Goal: Information Seeking & Learning: Learn about a topic

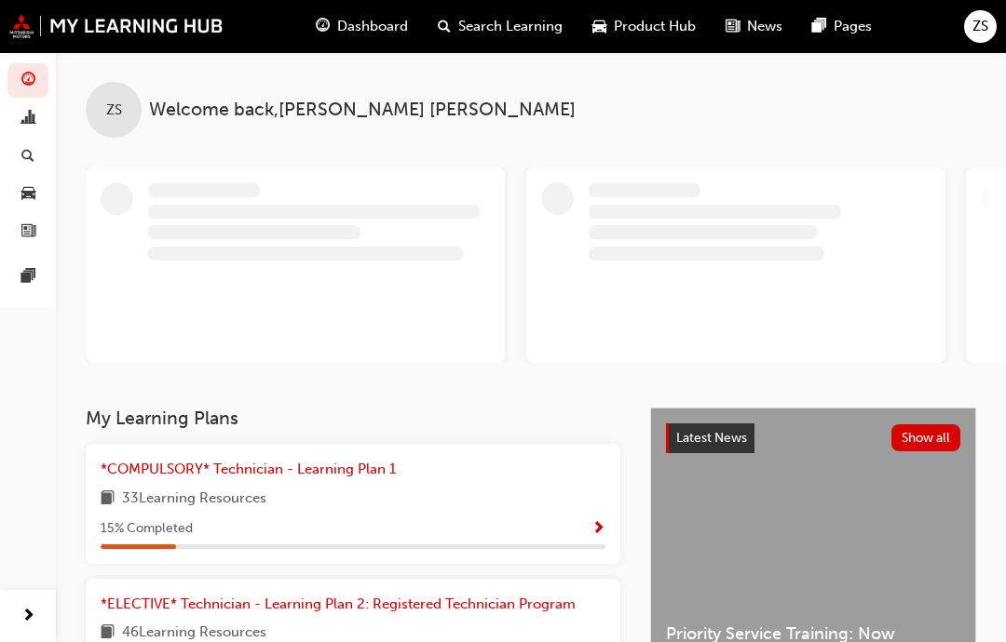
click at [226, 506] on span "33 Learning Resources" at bounding box center [194, 499] width 144 height 23
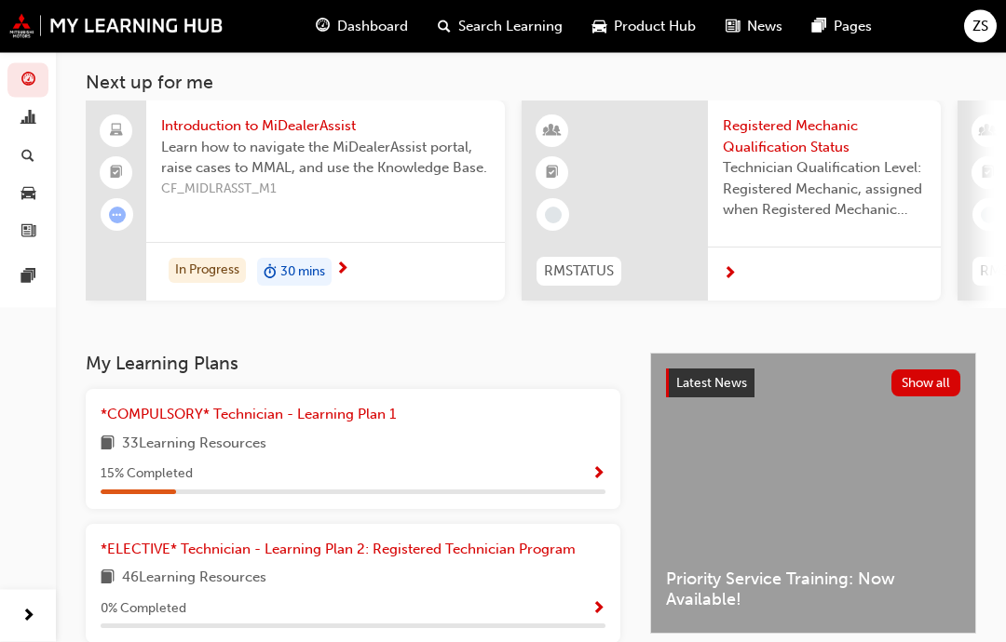
click at [591, 477] on span "Show Progress" at bounding box center [598, 475] width 14 height 17
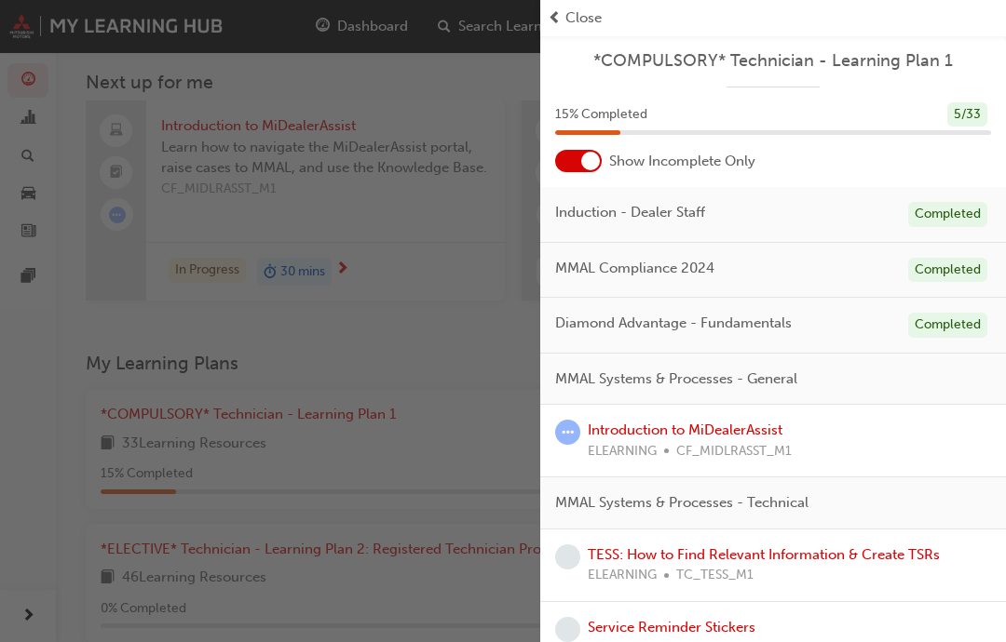
click at [871, 415] on div "Introduction to MiDealerAssist ELEARNING CF_MIDLRASST_M1" at bounding box center [773, 441] width 466 height 73
click at [729, 423] on link "Introduction to MiDealerAssist" at bounding box center [685, 430] width 195 height 17
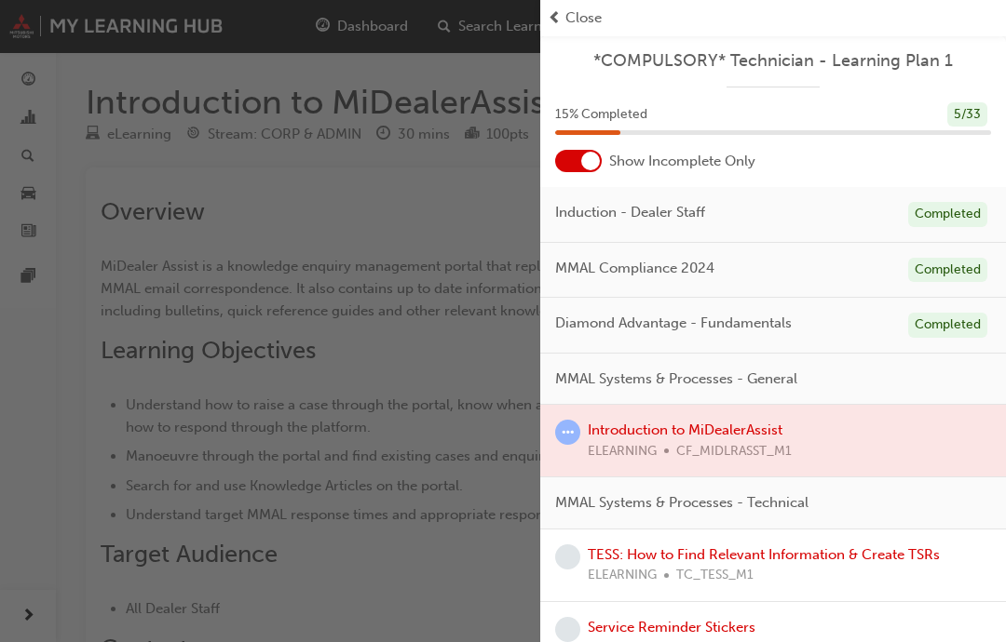
click at [576, 16] on span "Close" at bounding box center [583, 17] width 36 height 21
click at [575, 20] on span "Close" at bounding box center [583, 17] width 36 height 21
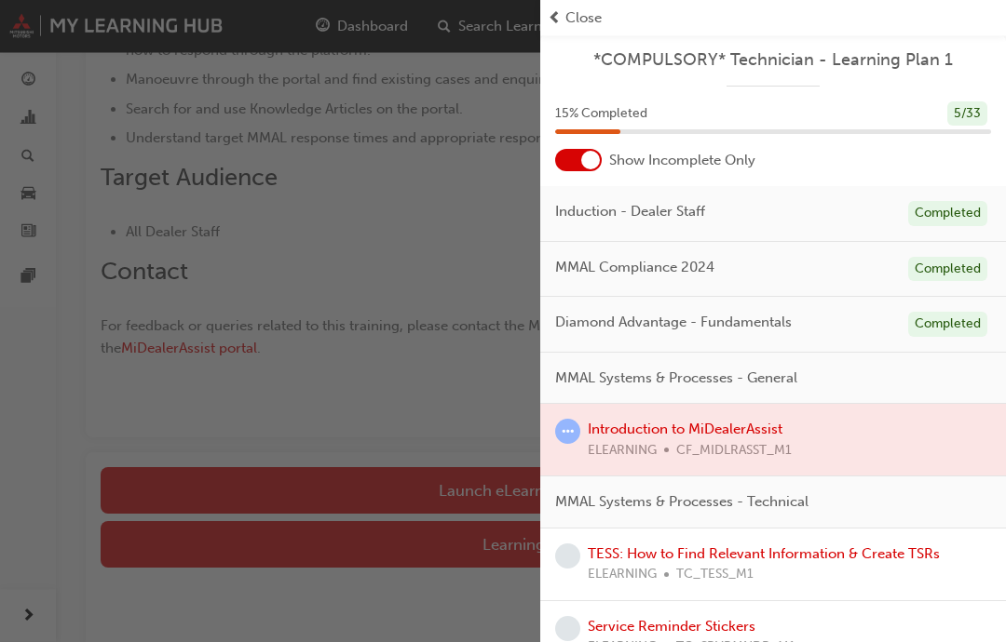
scroll to position [430, 0]
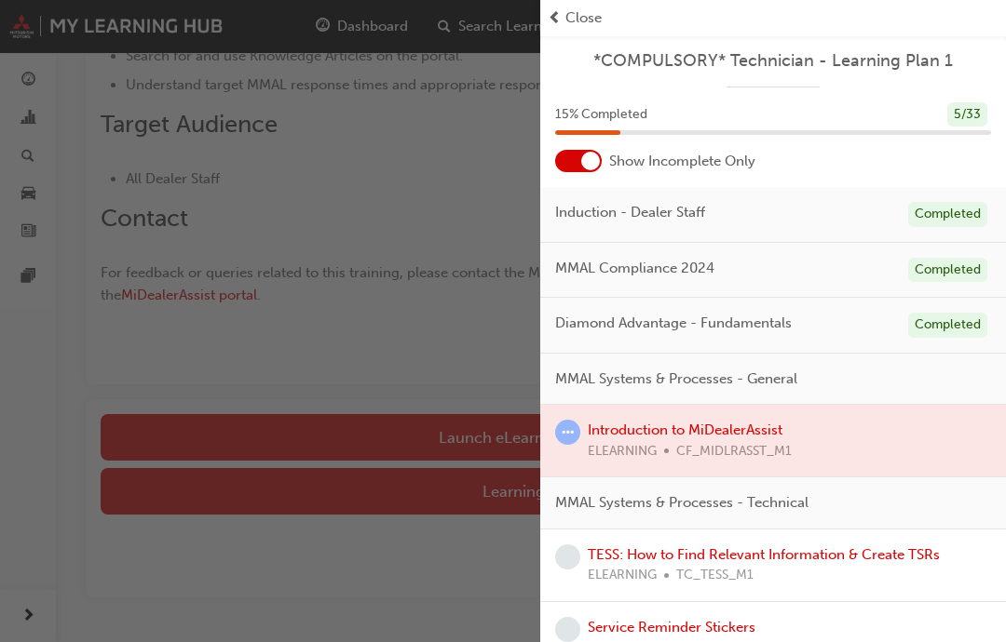
click at [585, 15] on span "Close" at bounding box center [583, 17] width 36 height 21
click at [576, 12] on span "Close" at bounding box center [583, 17] width 36 height 21
click at [575, 11] on span "Close" at bounding box center [583, 17] width 36 height 21
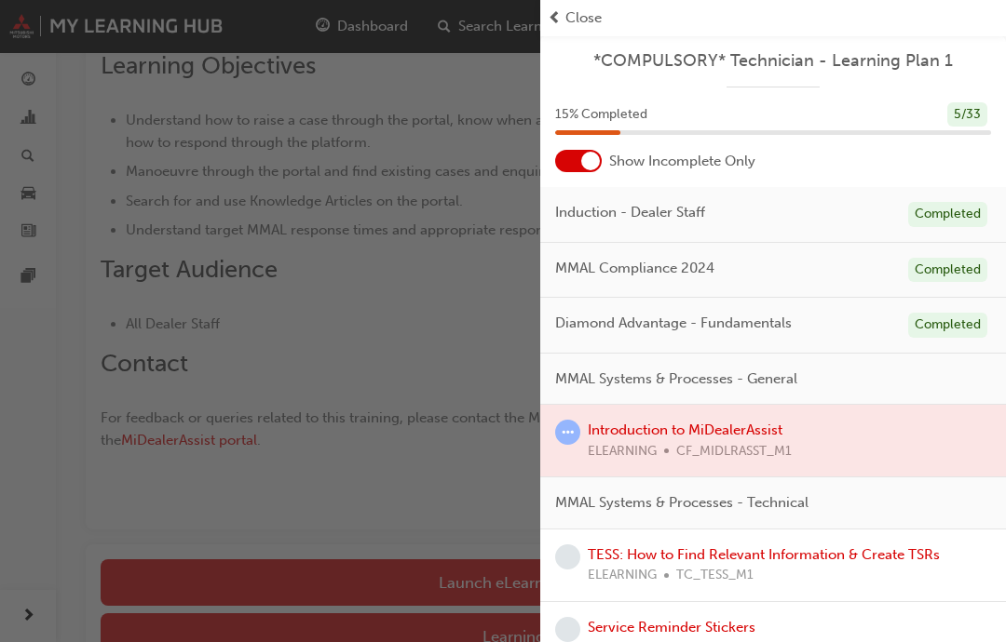
scroll to position [0, 0]
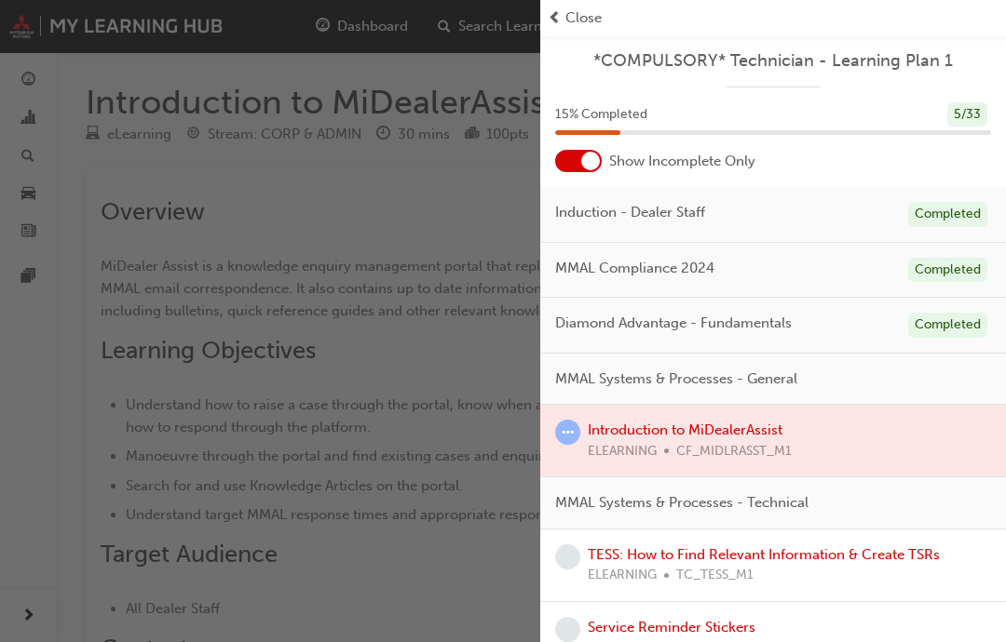
click at [749, 8] on div "Close" at bounding box center [773, 17] width 451 height 21
click at [689, 429] on div at bounding box center [773, 441] width 466 height 72
click at [697, 425] on div at bounding box center [773, 441] width 466 height 72
click at [697, 415] on div at bounding box center [773, 441] width 466 height 72
click at [695, 426] on div at bounding box center [773, 441] width 466 height 72
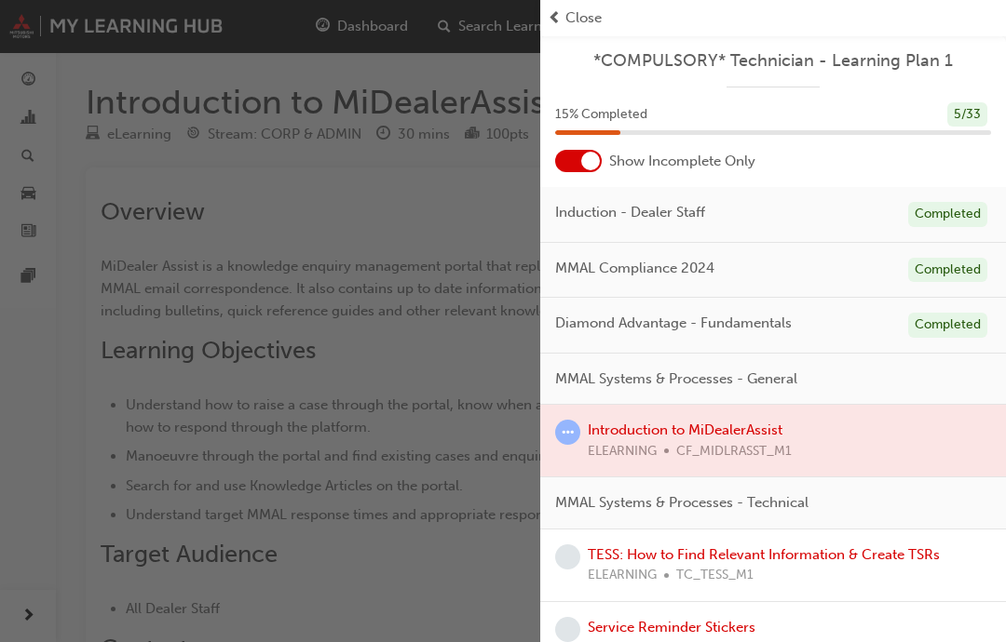
click at [695, 426] on div at bounding box center [773, 441] width 466 height 72
click at [690, 411] on div at bounding box center [773, 441] width 466 height 72
click at [644, 337] on div "Diamond Advantage - Fundamentals Completed" at bounding box center [773, 326] width 466 height 56
click at [657, 555] on link "TESS: How to Find Relevant Information & Create TSRs" at bounding box center [764, 555] width 352 height 17
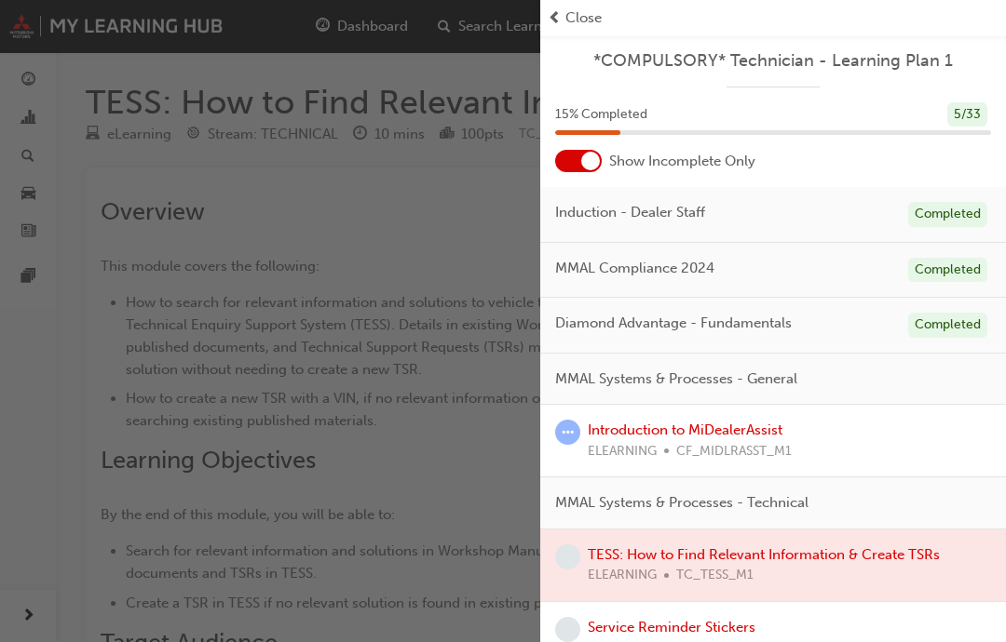
click at [667, 412] on div "Introduction to MiDealerAssist ELEARNING CF_MIDLRASST_M1" at bounding box center [773, 441] width 466 height 73
click at [681, 425] on link "Introduction to MiDealerAssist" at bounding box center [685, 430] width 195 height 17
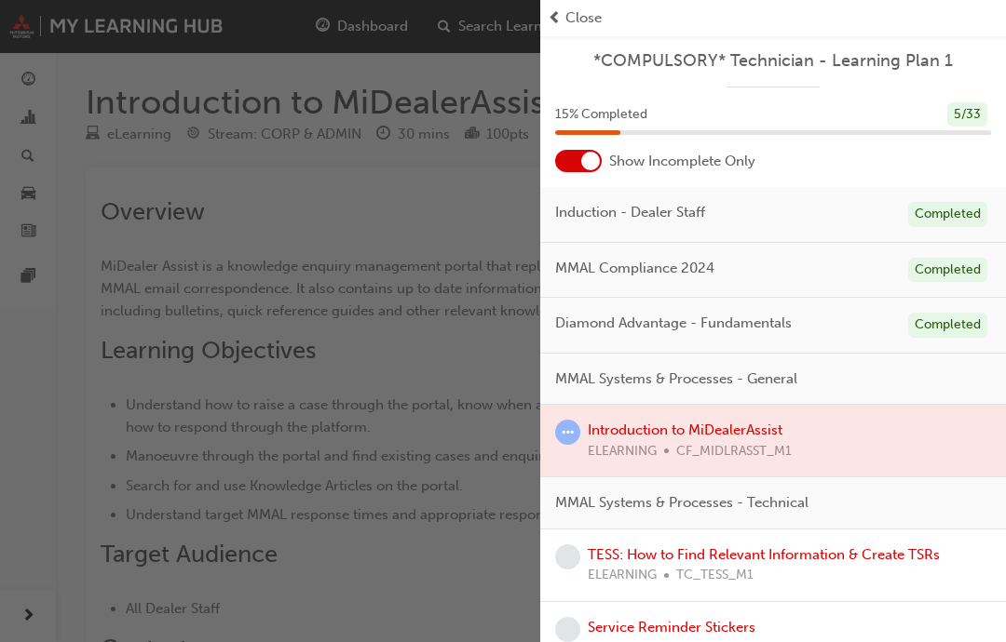
click at [567, 12] on span "Close" at bounding box center [583, 17] width 36 height 21
click at [554, 18] on span "prev-icon" at bounding box center [555, 17] width 14 height 21
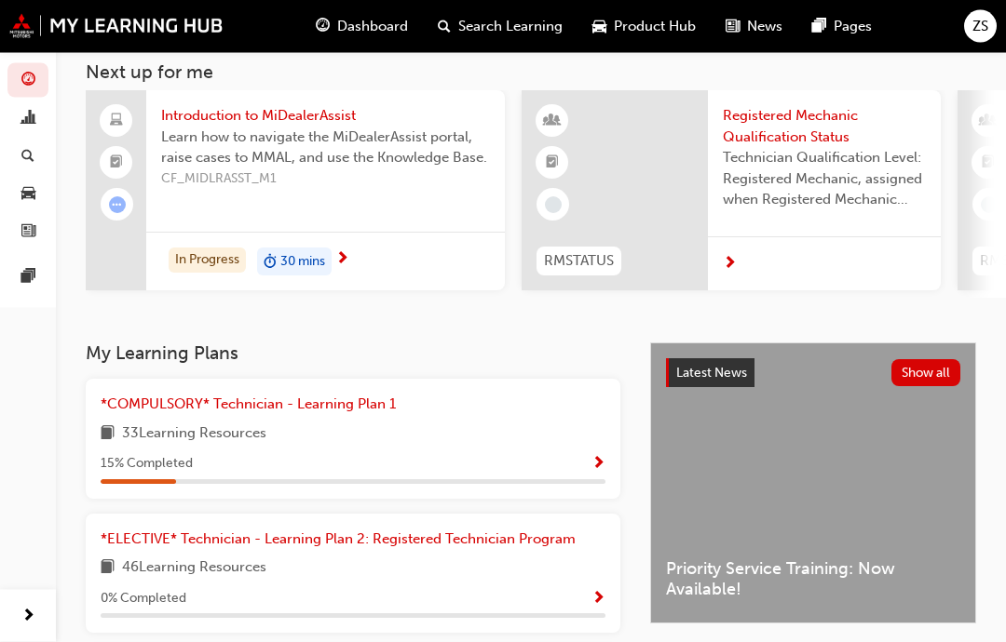
scroll to position [116, 0]
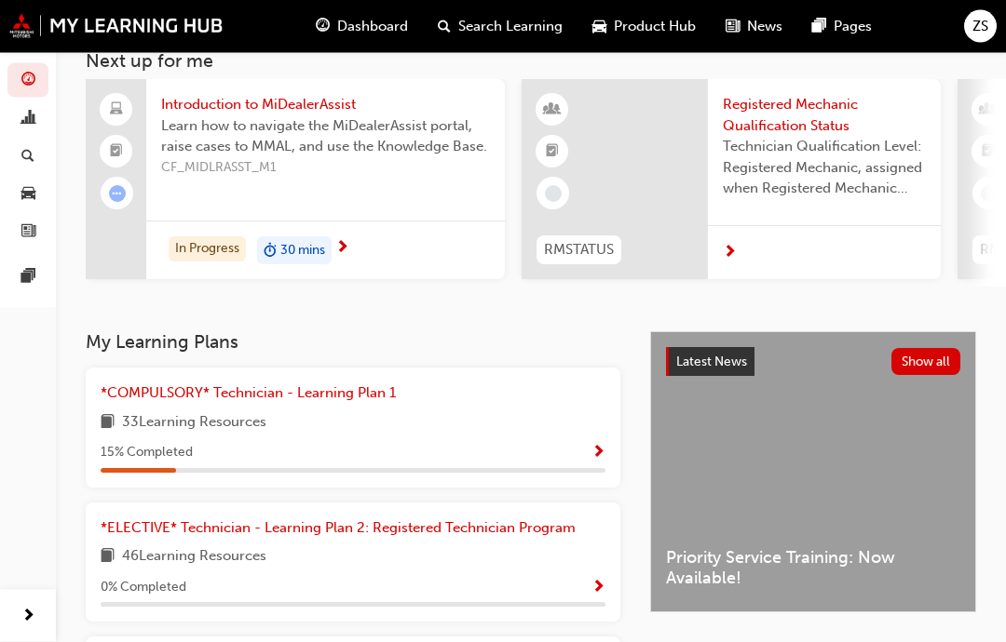
click at [287, 400] on link "*COMPULSORY* Technician - Learning Plan 1" at bounding box center [252, 394] width 303 height 21
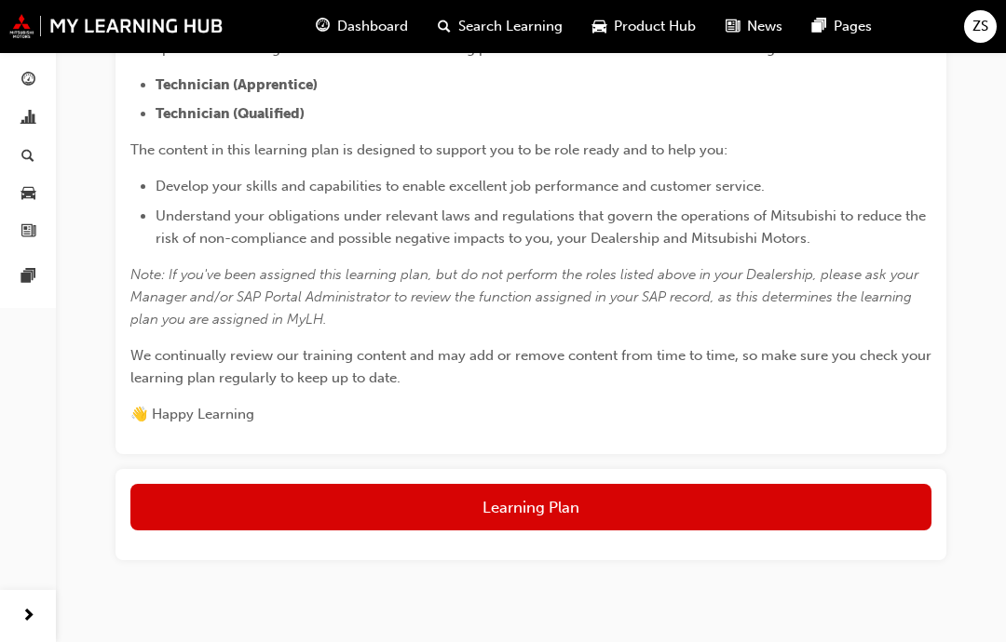
scroll to position [449, 0]
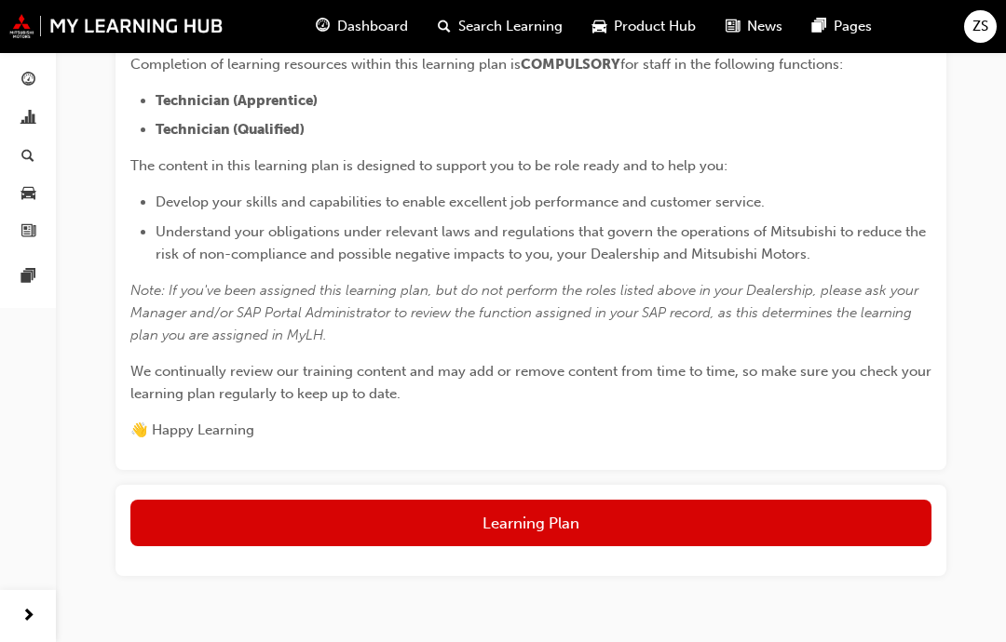
click at [519, 526] on button "Learning Plan" at bounding box center [530, 523] width 801 height 47
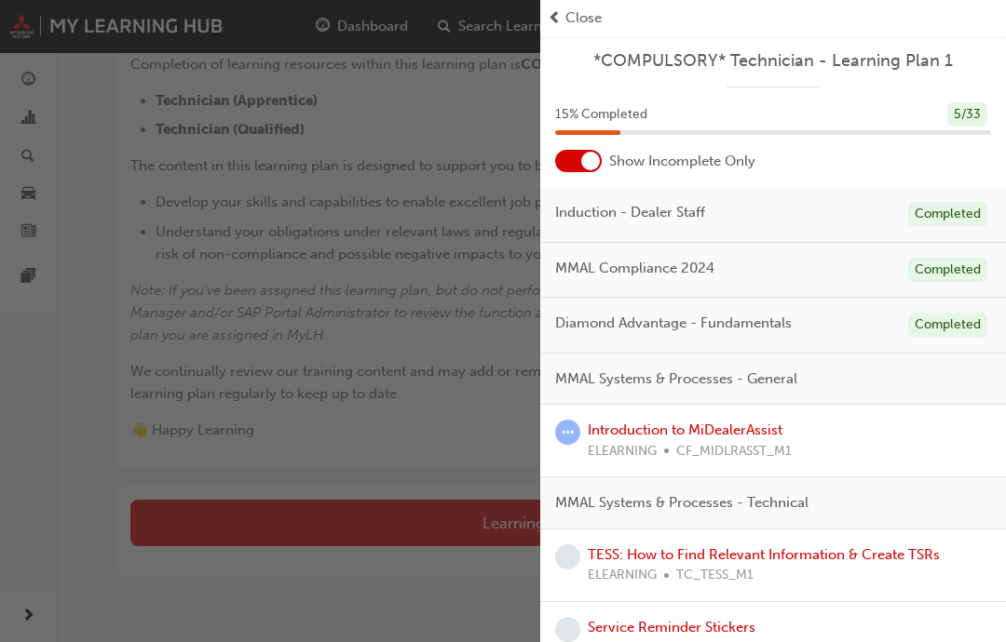
click at [636, 422] on link "Introduction to MiDealerAssist" at bounding box center [685, 430] width 195 height 17
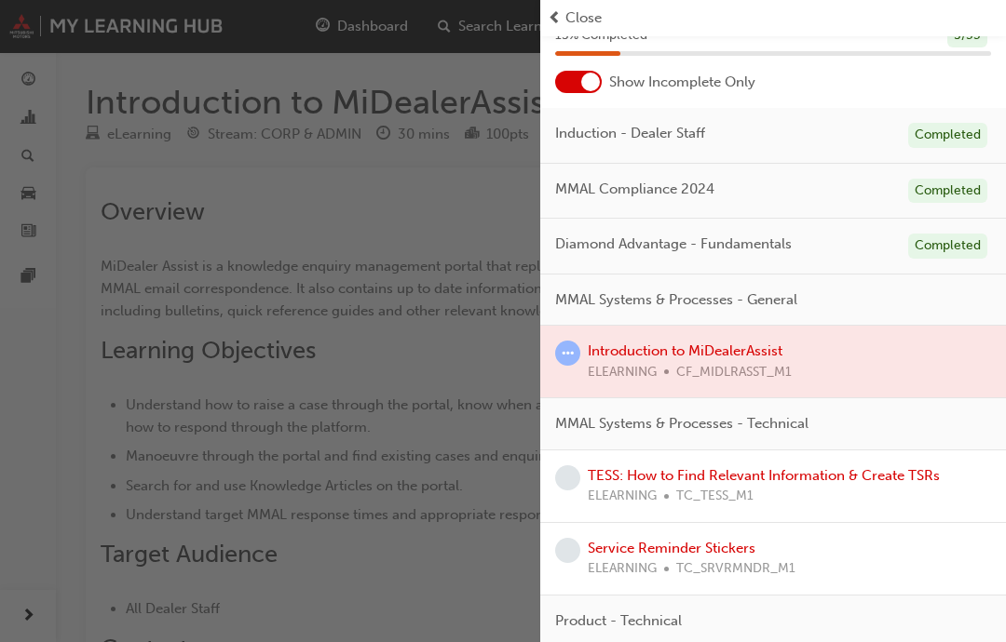
scroll to position [86, 0]
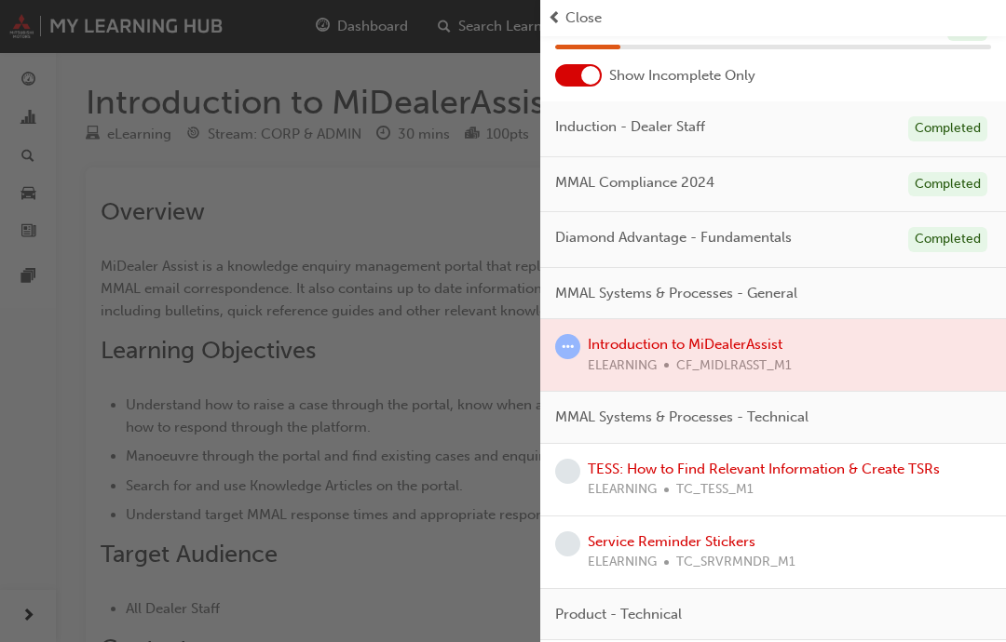
click at [576, 74] on div at bounding box center [578, 75] width 47 height 22
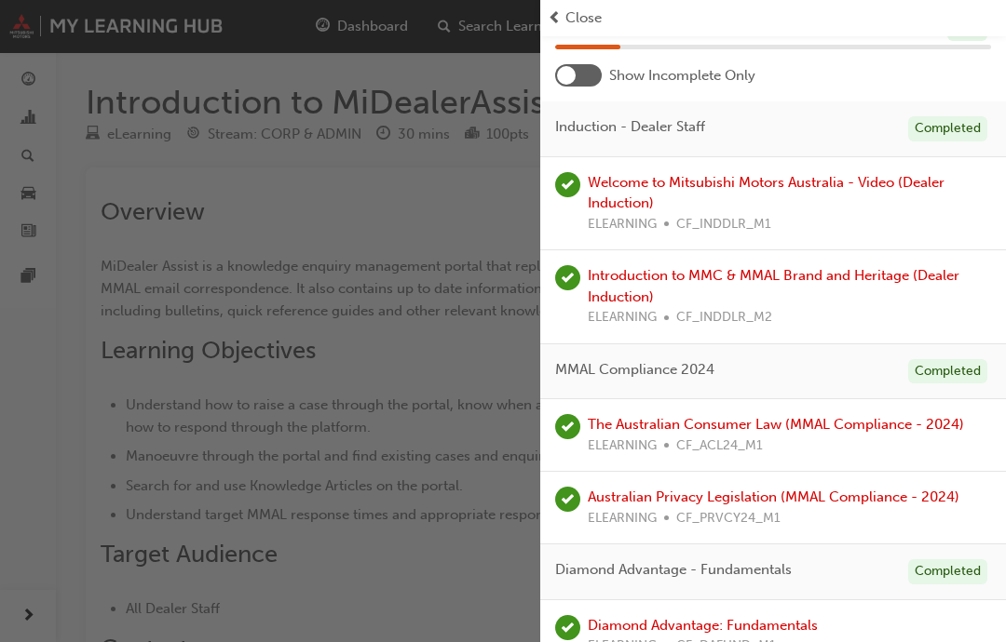
click at [564, 72] on div at bounding box center [566, 75] width 19 height 19
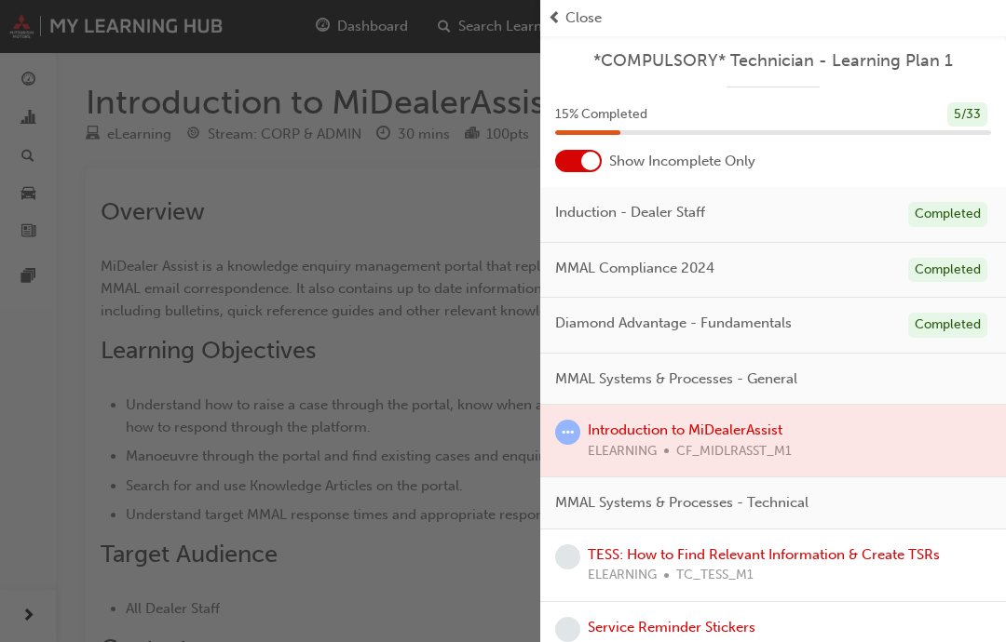
scroll to position [0, 0]
click at [572, 19] on span "Close" at bounding box center [583, 17] width 36 height 21
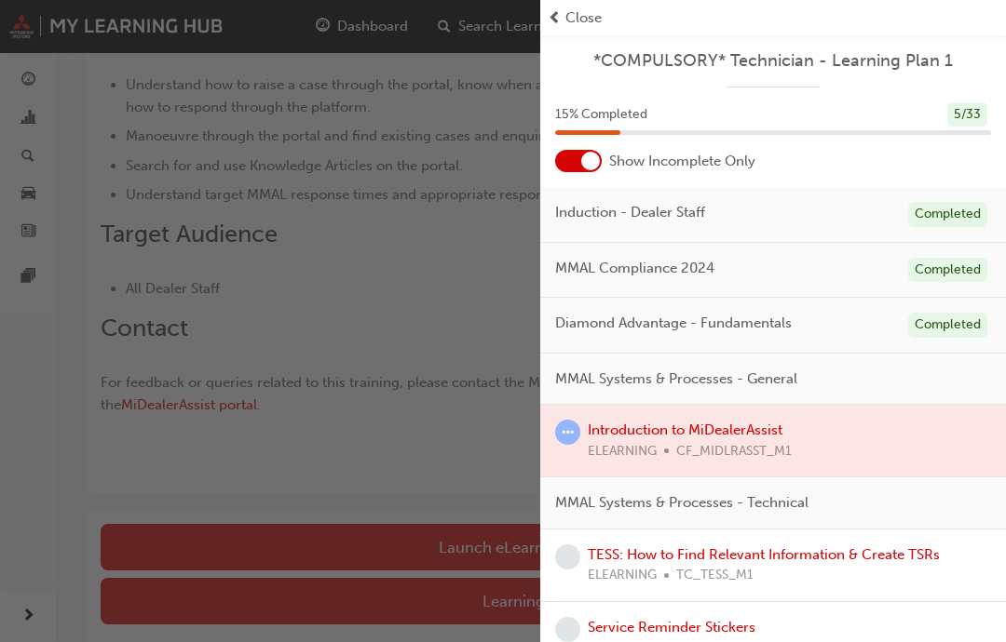
scroll to position [334, 0]
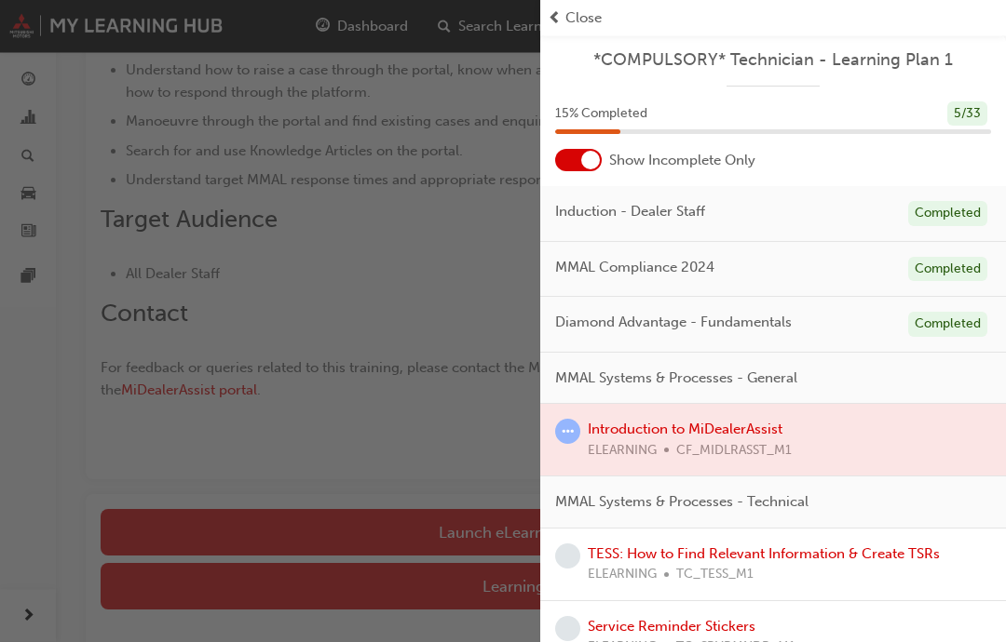
click at [379, 529] on div "button" at bounding box center [270, 321] width 540 height 642
click at [389, 532] on div "button" at bounding box center [270, 321] width 540 height 642
click at [650, 547] on link "TESS: How to Find Relevant Information & Create TSRs" at bounding box center [764, 555] width 352 height 17
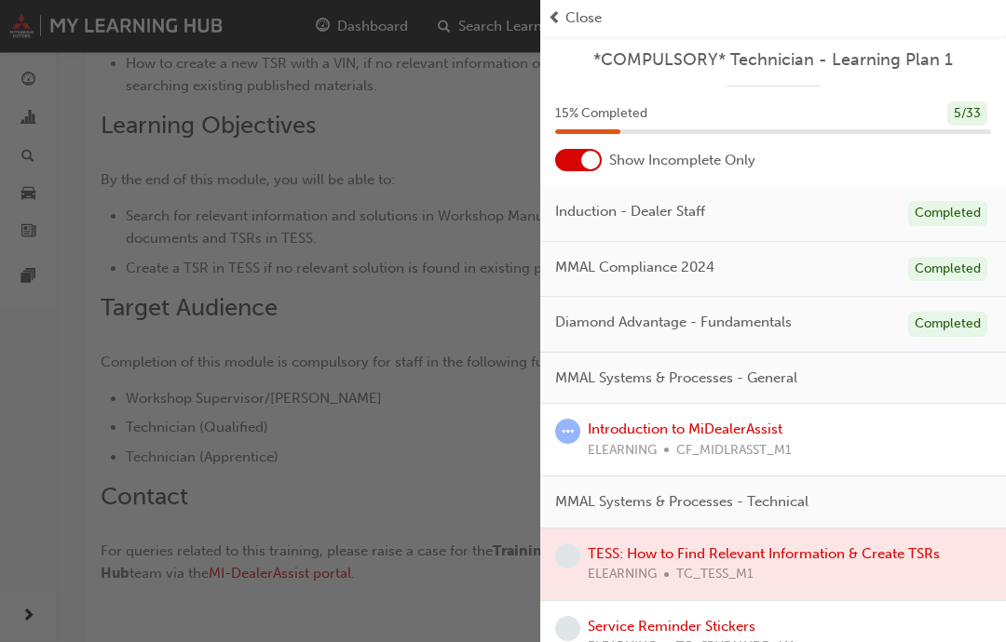
scroll to position [410, 0]
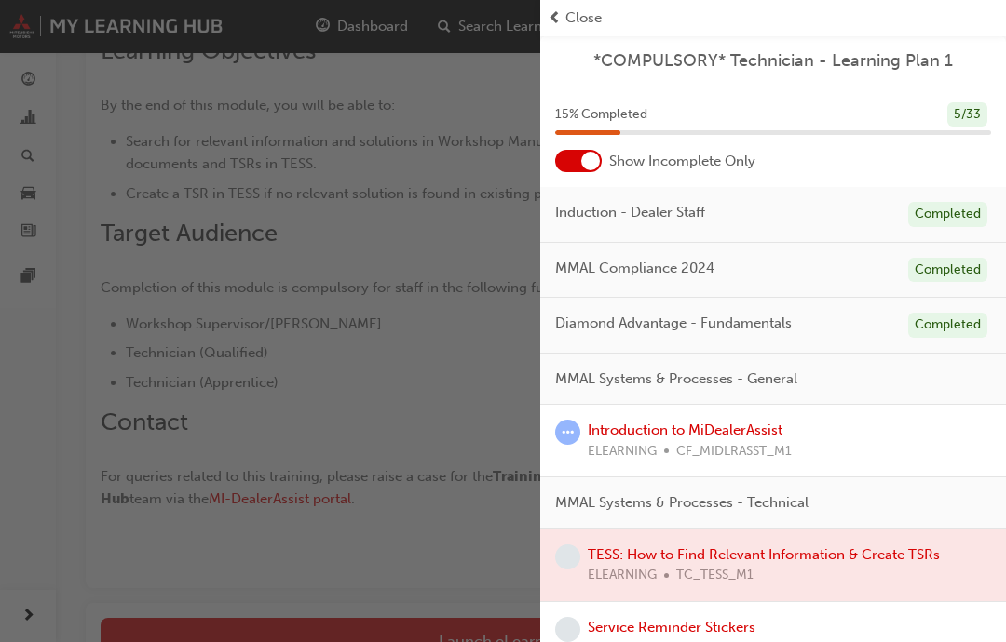
click at [585, 164] on div at bounding box center [590, 161] width 19 height 19
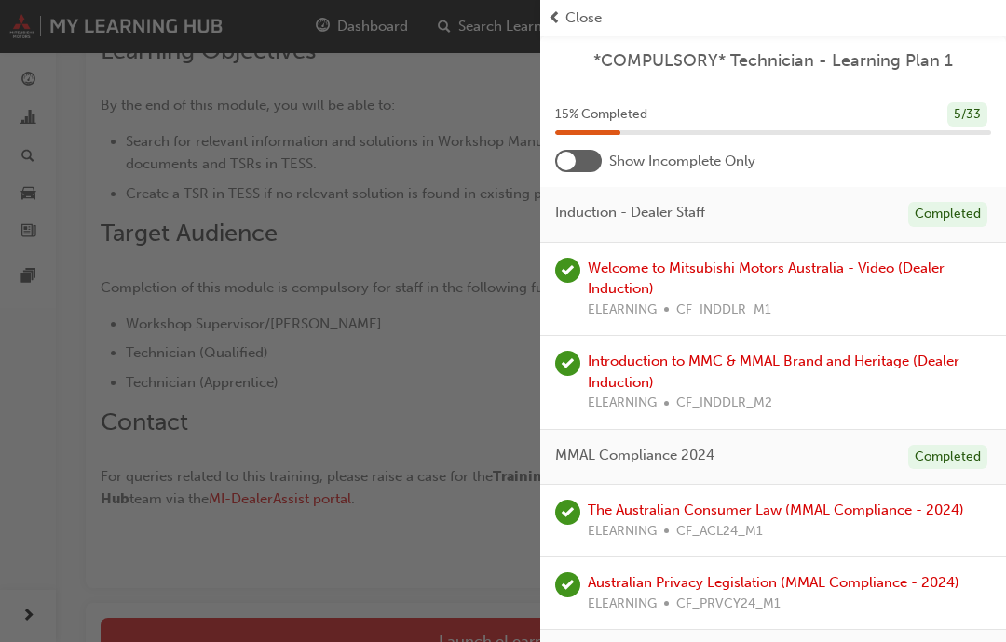
click at [563, 19] on div "Close" at bounding box center [773, 17] width 451 height 21
click at [561, 19] on div "Close" at bounding box center [773, 17] width 451 height 21
click at [560, 24] on span "prev-icon" at bounding box center [555, 17] width 14 height 21
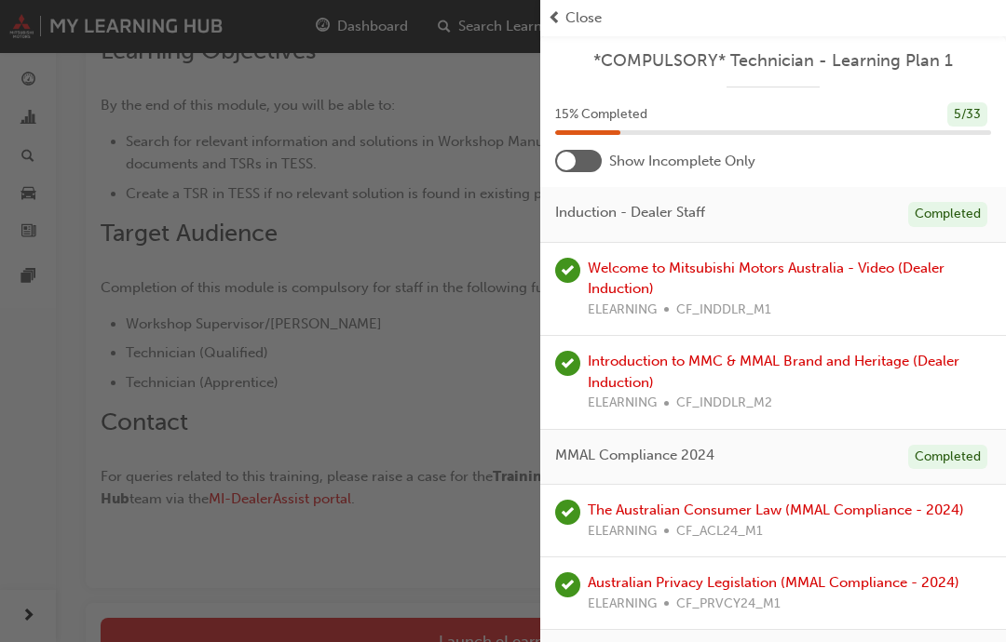
click at [560, 23] on span "prev-icon" at bounding box center [555, 17] width 14 height 21
click at [47, 75] on div "button" at bounding box center [270, 321] width 540 height 642
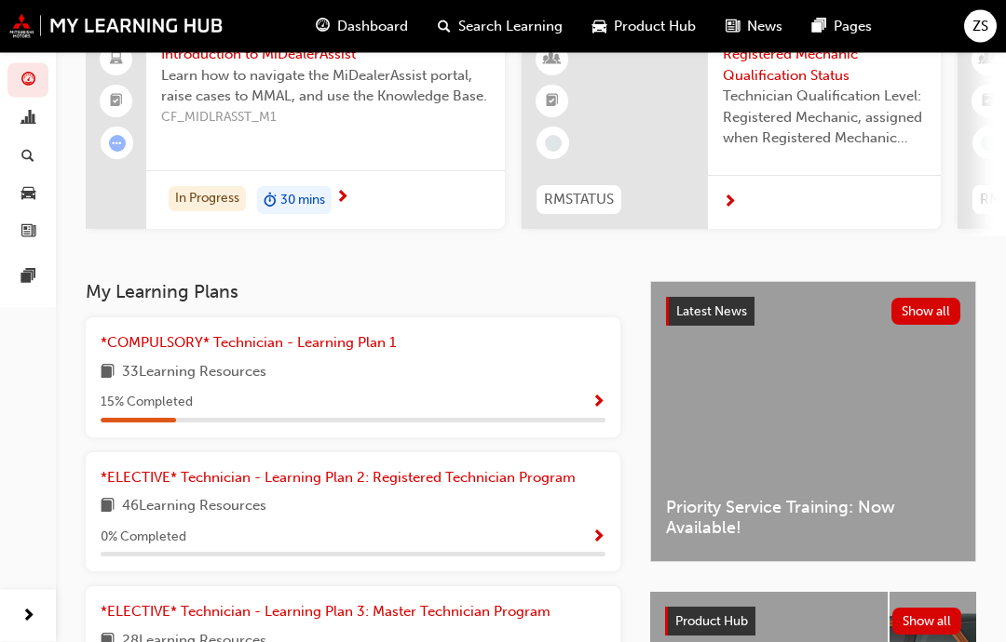
scroll to position [181, 0]
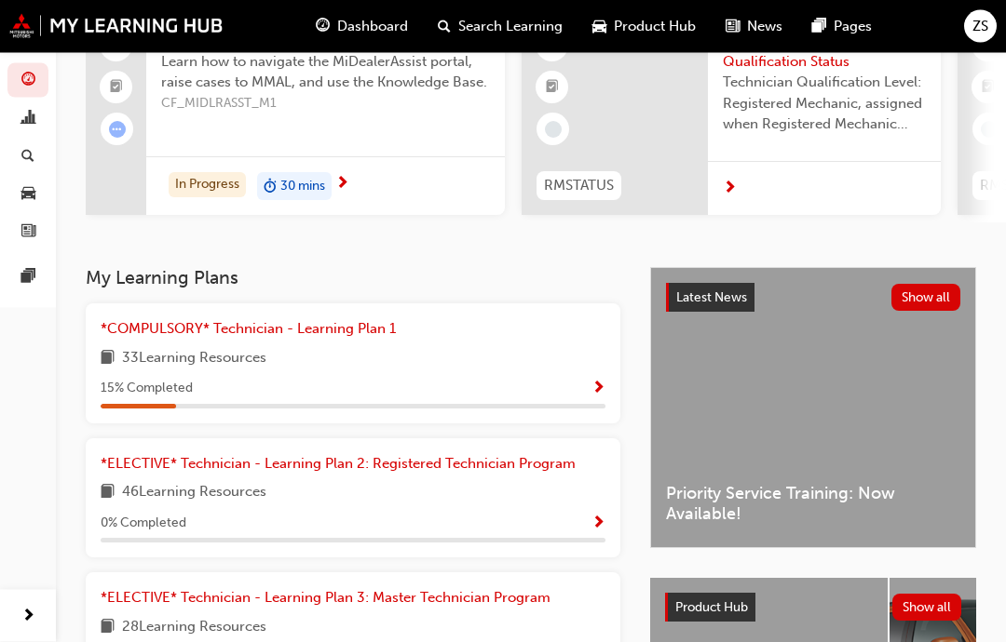
click at [282, 333] on span "*COMPULSORY* Technician - Learning Plan 1" at bounding box center [248, 329] width 295 height 17
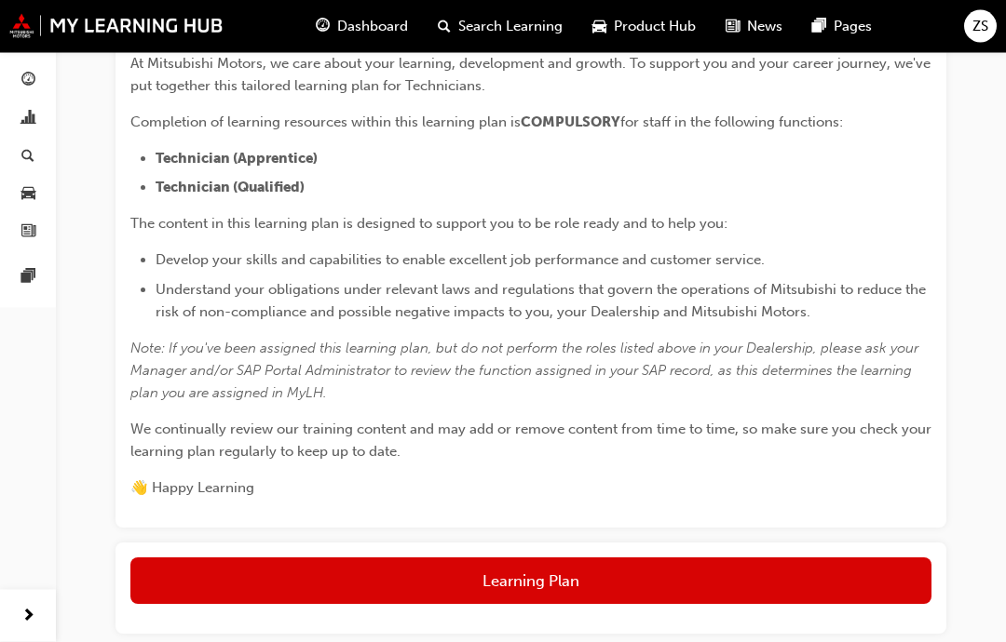
scroll to position [391, 0]
click at [203, 575] on button "Learning Plan" at bounding box center [530, 581] width 801 height 47
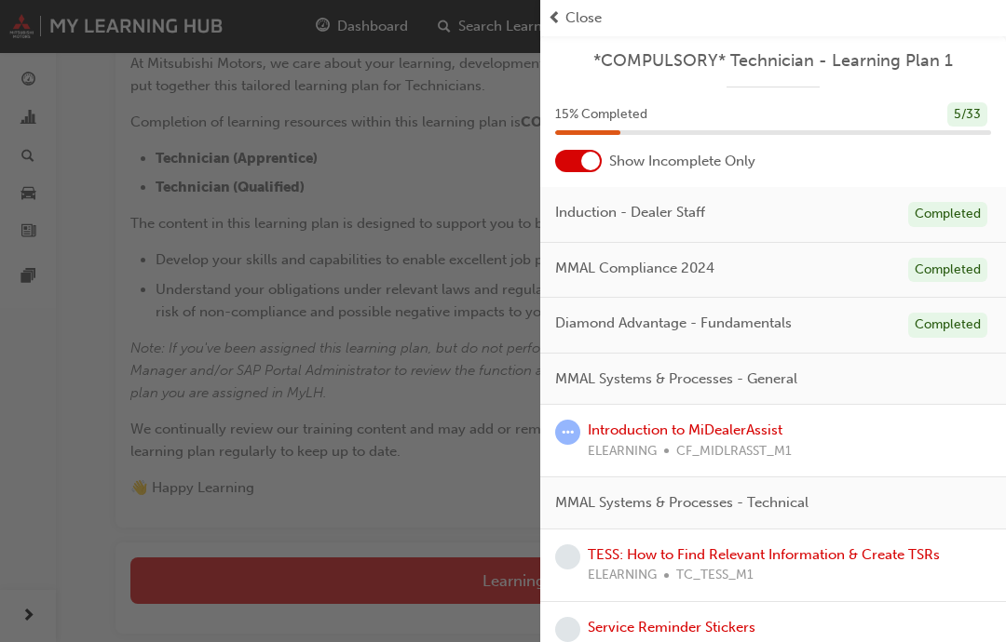
click at [632, 428] on link "Introduction to MiDealerAssist" at bounding box center [685, 430] width 195 height 17
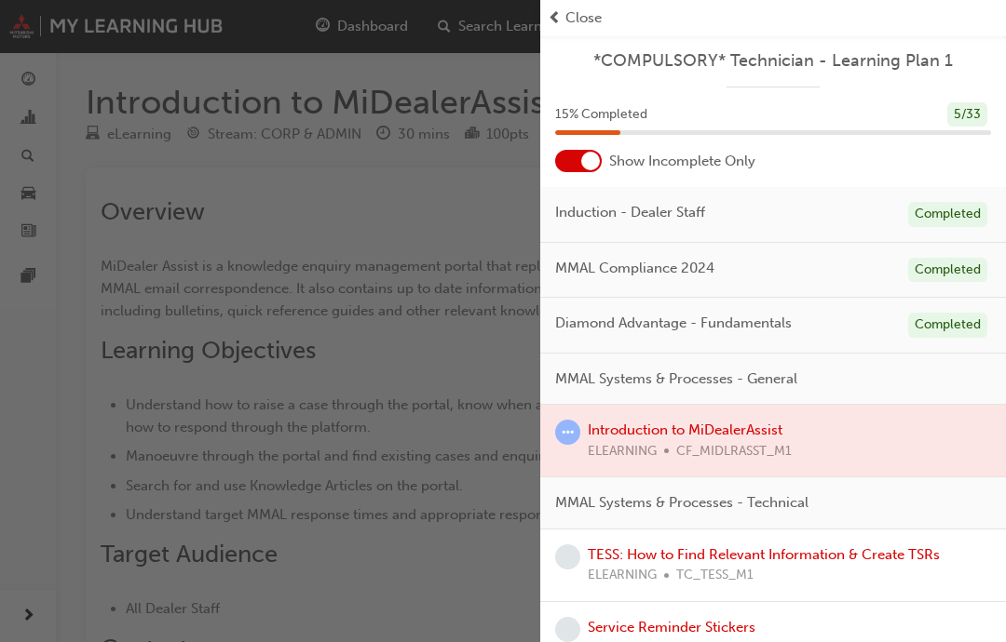
click at [575, 12] on span "Close" at bounding box center [583, 17] width 36 height 21
click at [578, 20] on span "Close" at bounding box center [583, 17] width 36 height 21
click at [593, 15] on span "Close" at bounding box center [583, 17] width 36 height 21
click at [585, 27] on span "Close" at bounding box center [583, 17] width 36 height 21
click at [583, 25] on span "Close" at bounding box center [583, 17] width 36 height 21
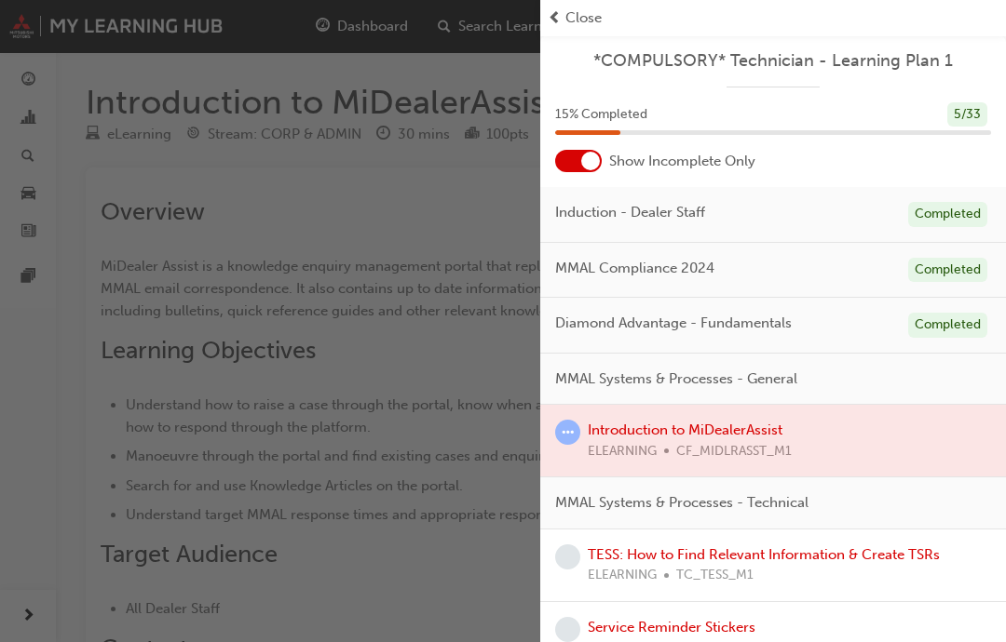
click at [563, 50] on span "*COMPULSORY* Technician - Learning Plan 1" at bounding box center [773, 60] width 436 height 21
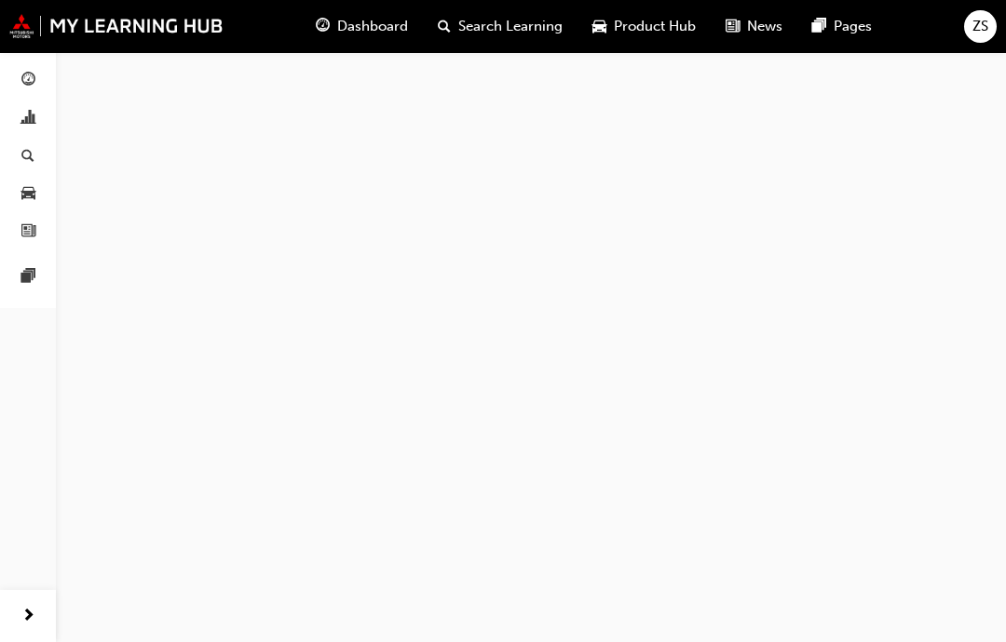
click at [561, 47] on div "Dashboard Search Learning Product Hub News Pages" at bounding box center [593, 26] width 601 height 53
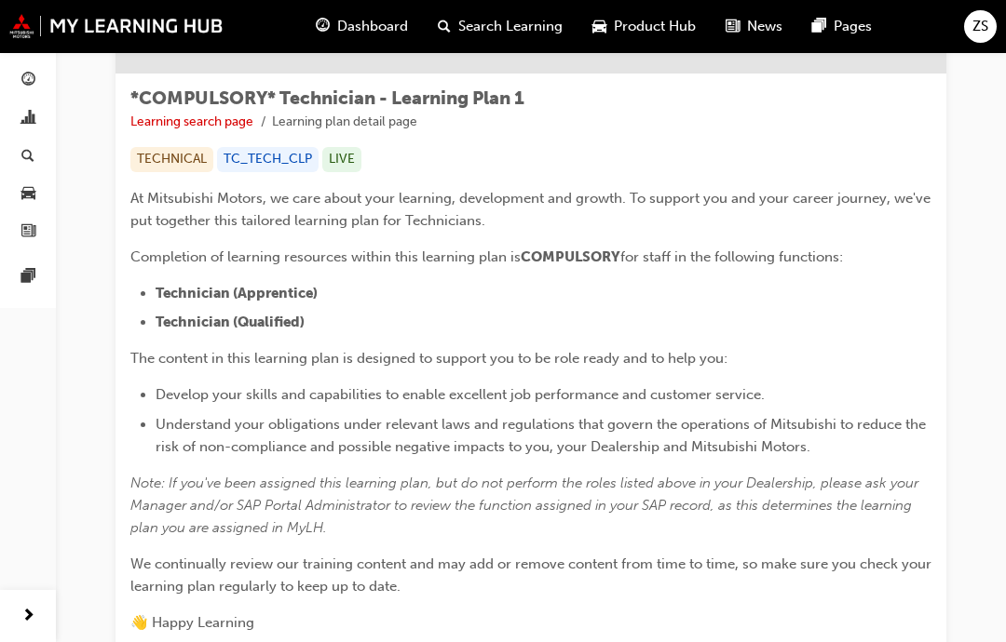
scroll to position [339, 0]
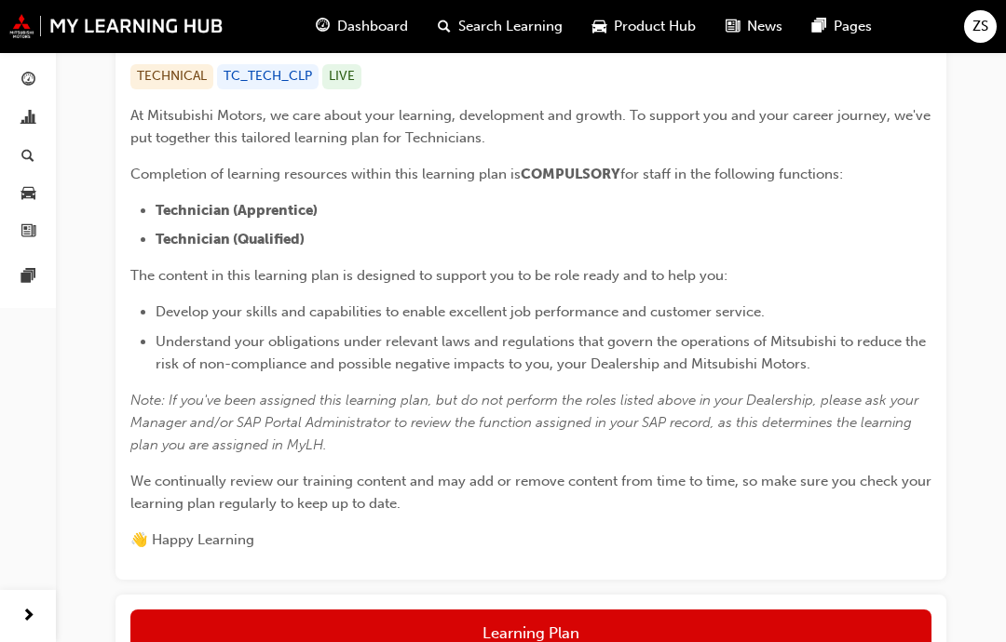
click at [866, 619] on button "Learning Plan" at bounding box center [530, 633] width 801 height 47
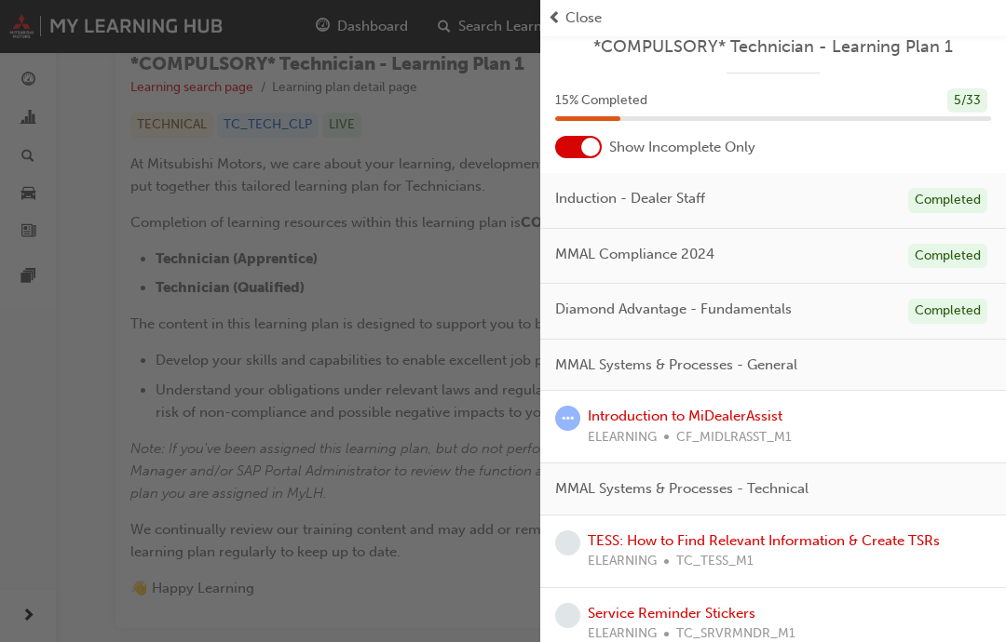
scroll to position [13, 0]
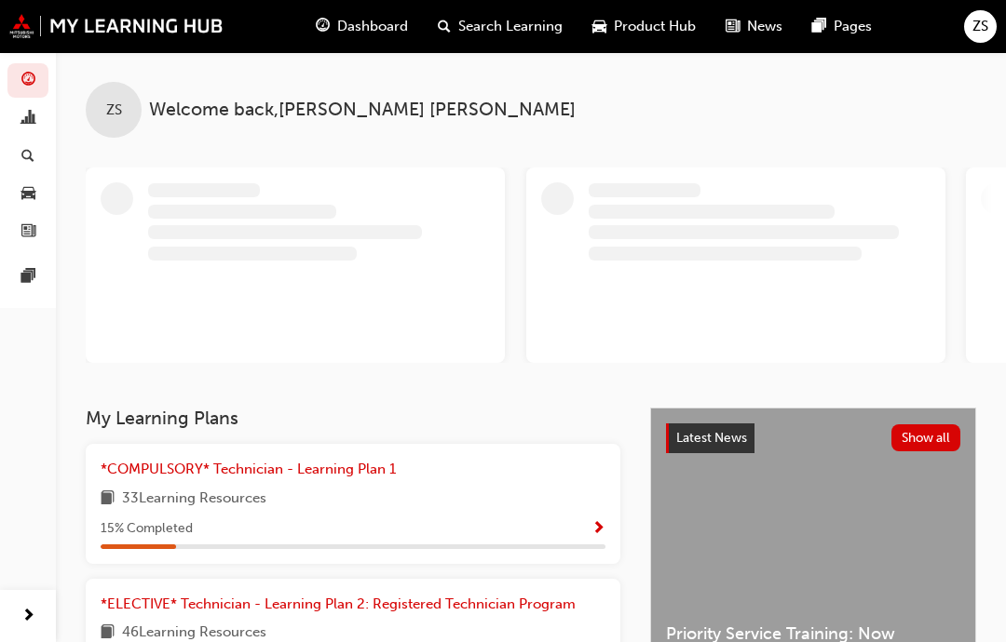
click at [468, 30] on span "Search Learning" at bounding box center [510, 26] width 104 height 21
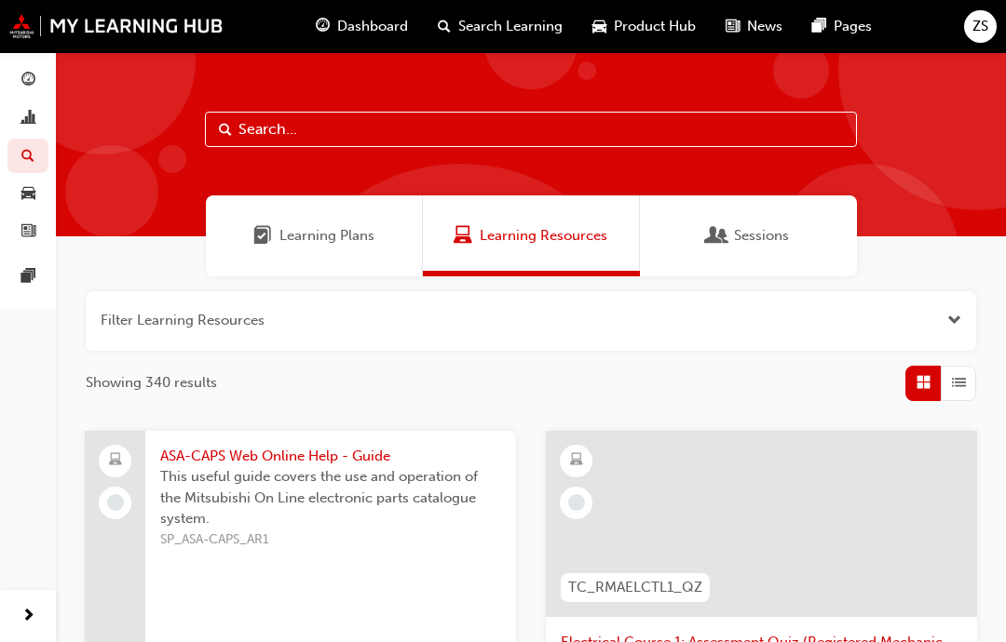
click at [295, 227] on span "Learning Plans" at bounding box center [326, 235] width 95 height 21
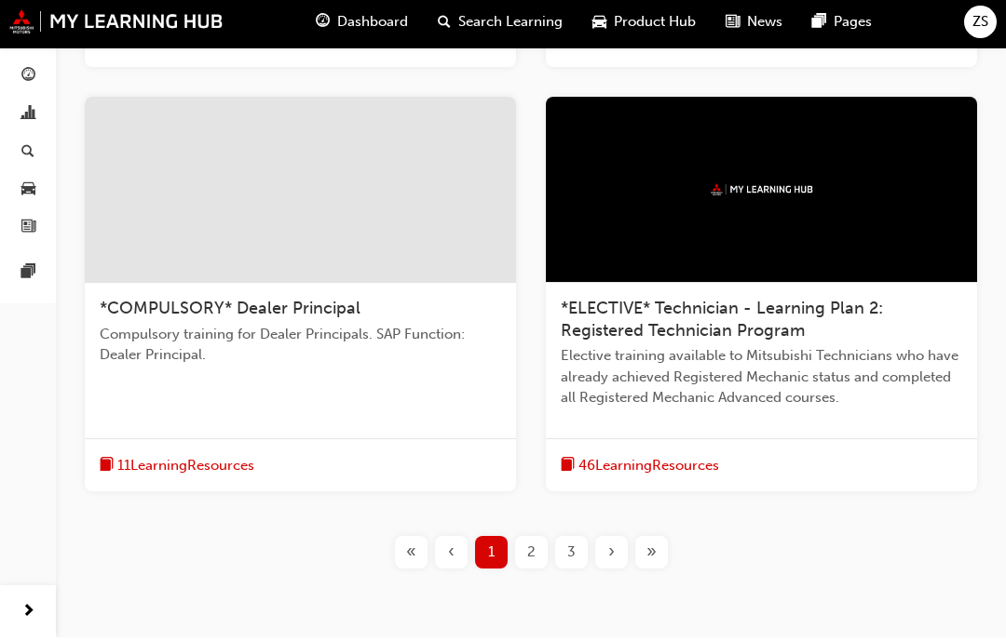
scroll to position [1189, 0]
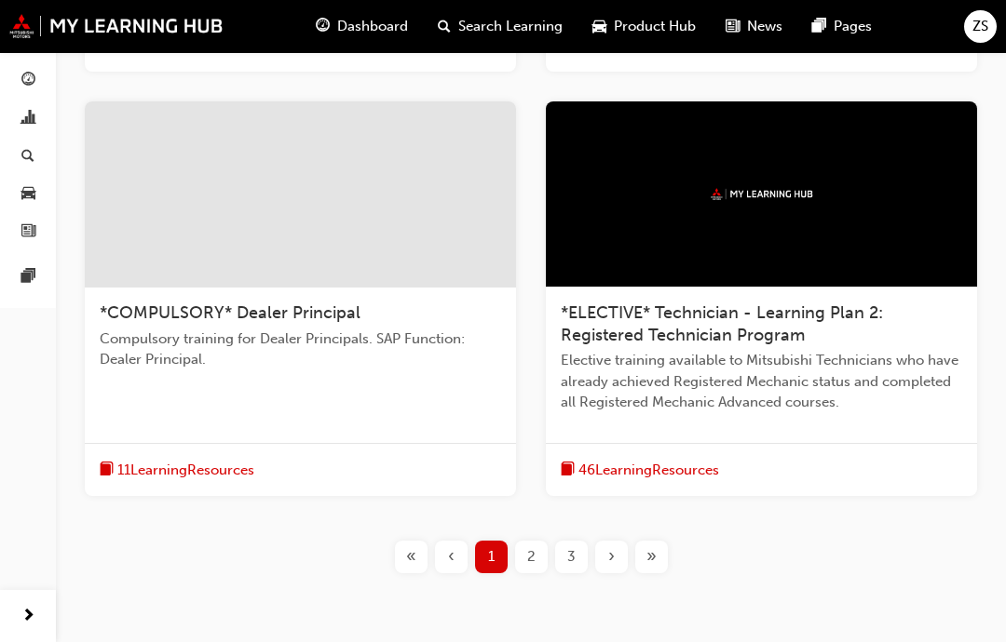
click at [527, 547] on span "2" at bounding box center [531, 557] width 8 height 21
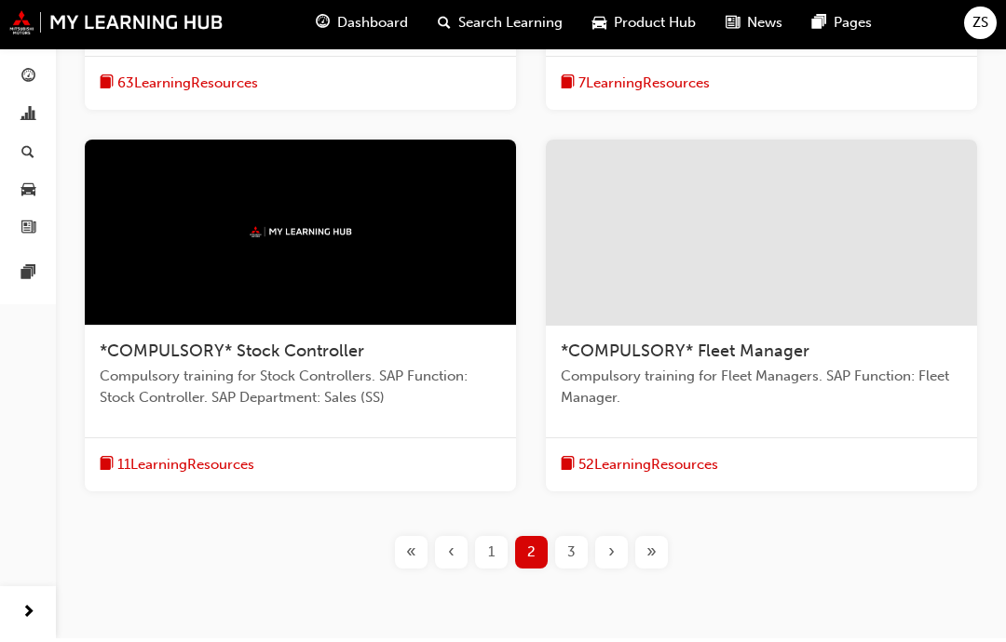
scroll to position [1093, 0]
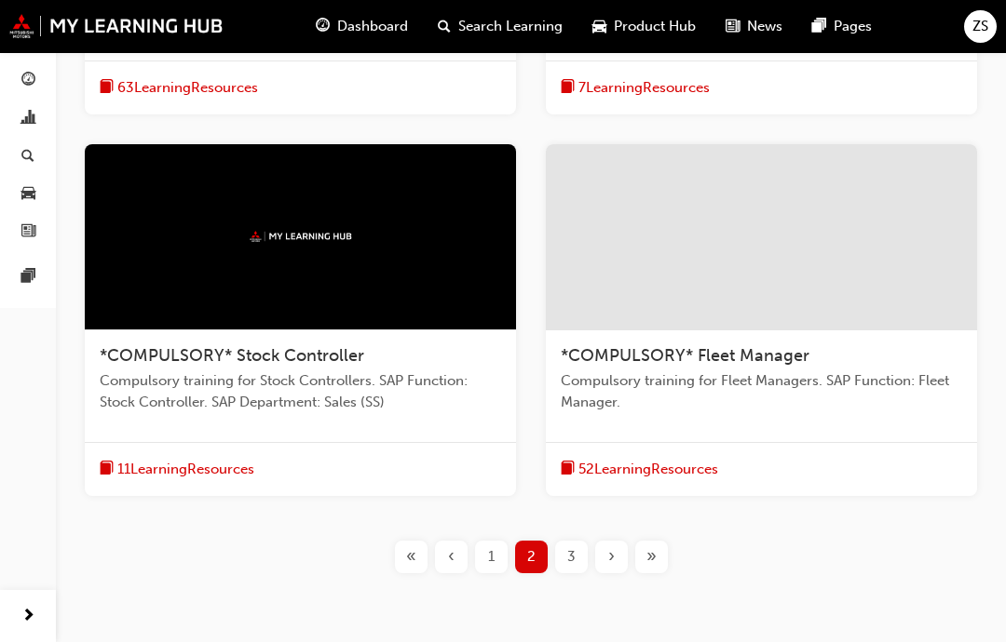
click at [567, 549] on span "3" at bounding box center [571, 557] width 8 height 21
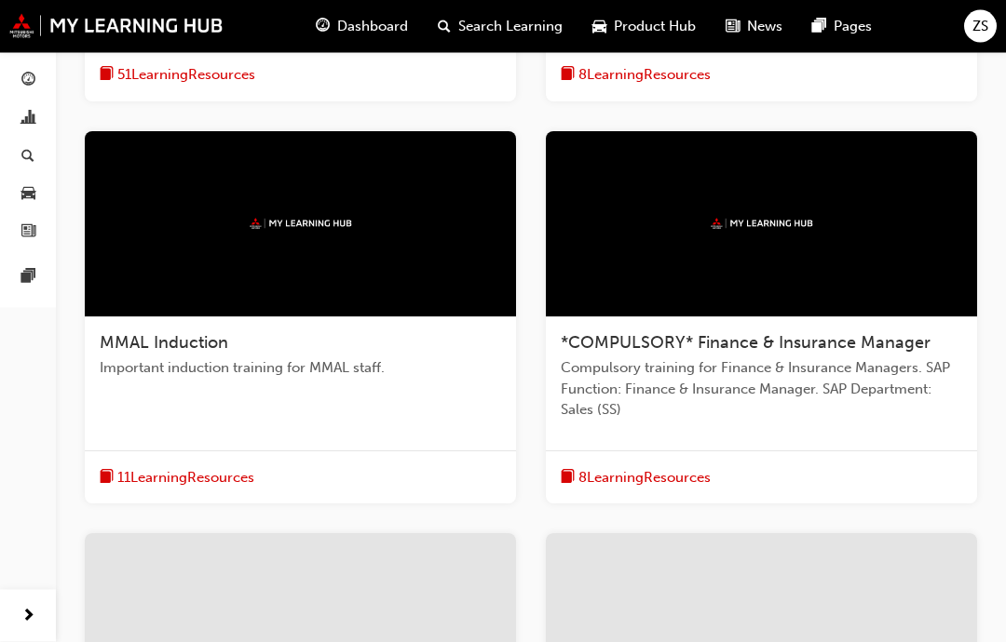
scroll to position [717, 0]
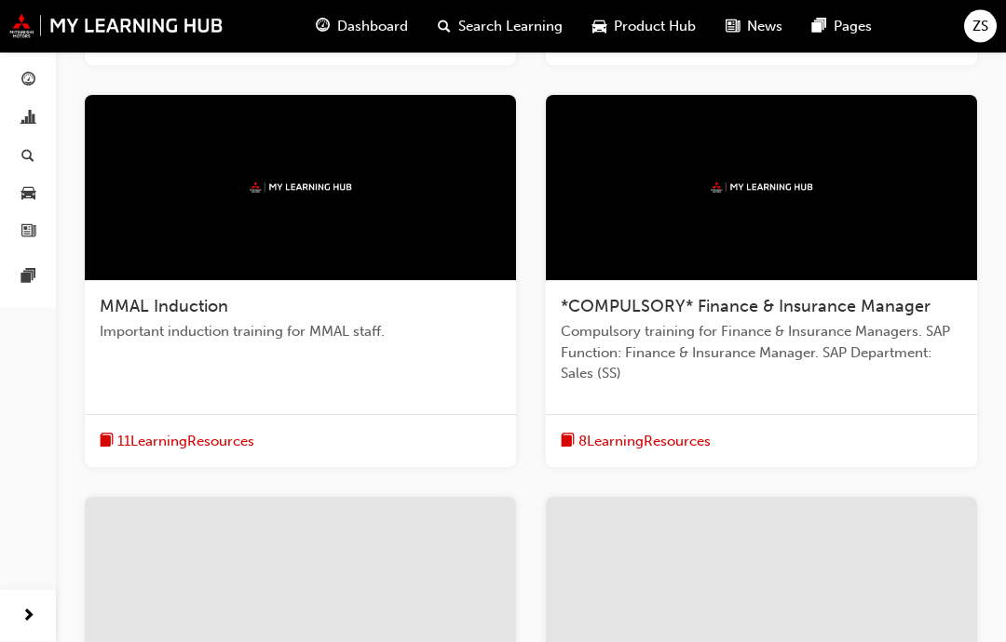
click at [148, 338] on span "Important induction training for MMAL staff." at bounding box center [300, 332] width 401 height 21
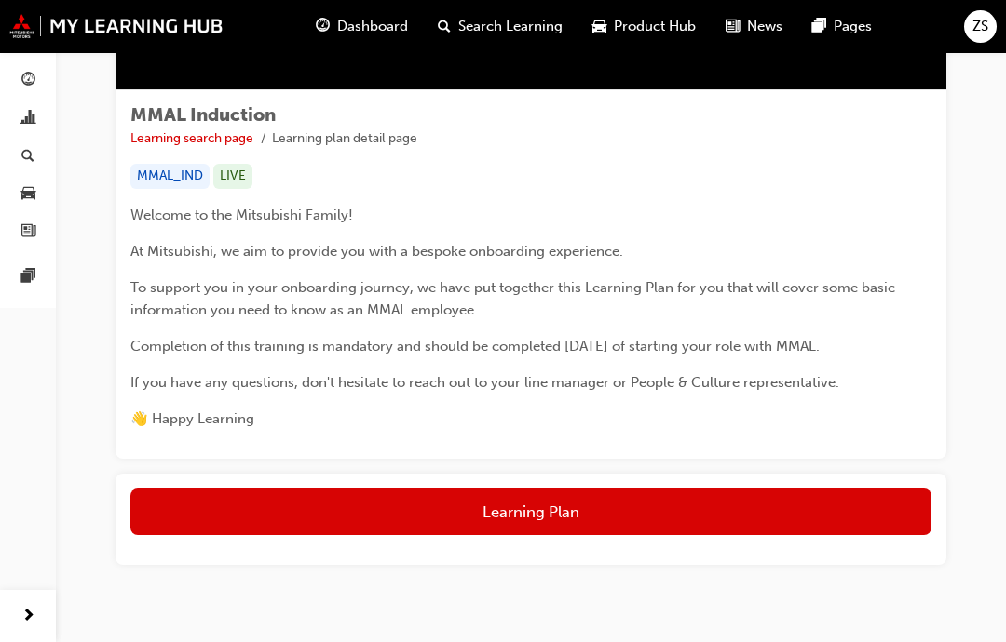
scroll to position [237, 0]
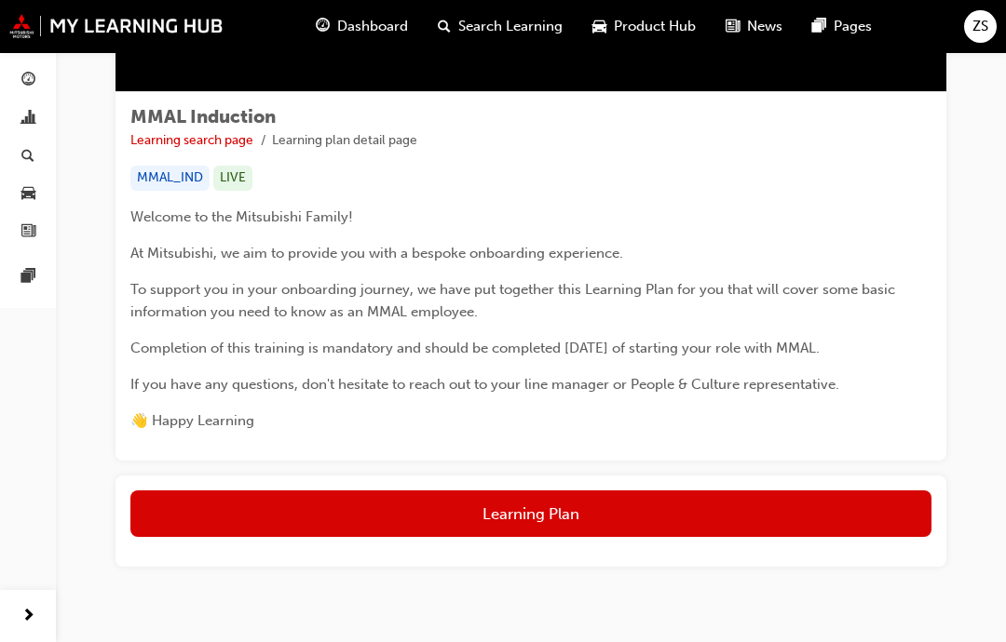
click at [244, 516] on button "Learning Plan" at bounding box center [530, 514] width 801 height 47
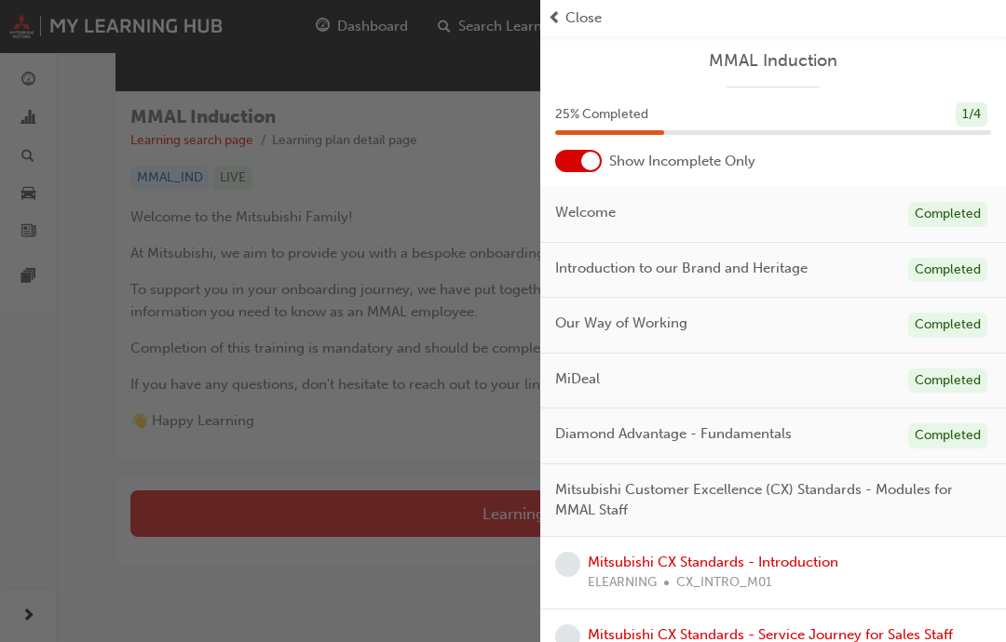
click at [807, 555] on link "Mitsubishi CX Standards - Introduction" at bounding box center [713, 562] width 250 height 17
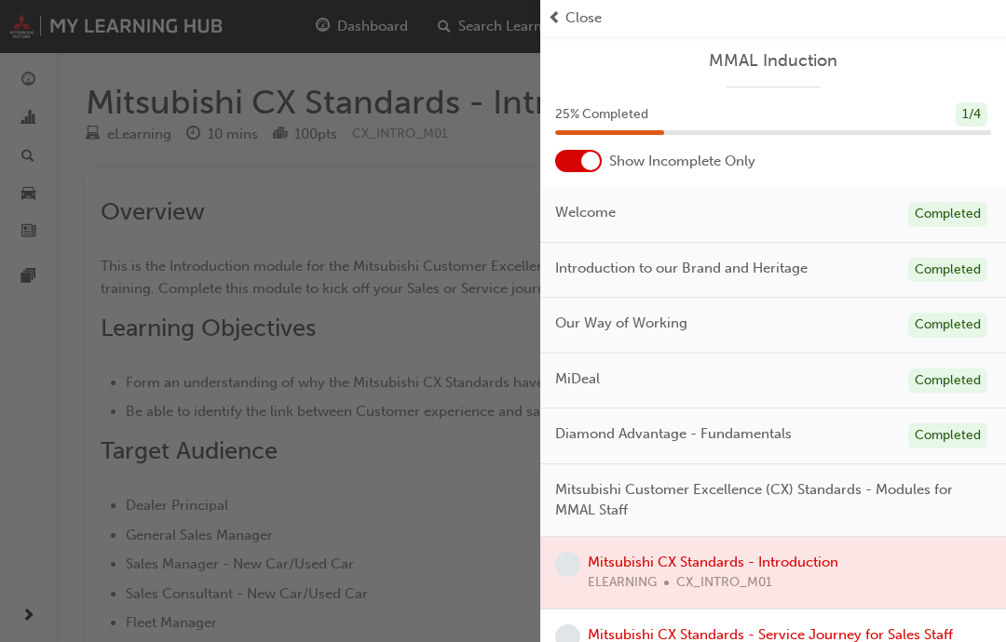
click at [793, 548] on div at bounding box center [773, 573] width 466 height 72
click at [804, 554] on div at bounding box center [773, 573] width 466 height 72
click at [804, 553] on div at bounding box center [773, 573] width 466 height 72
click at [790, 560] on div at bounding box center [773, 573] width 466 height 72
click at [801, 558] on div at bounding box center [773, 573] width 466 height 72
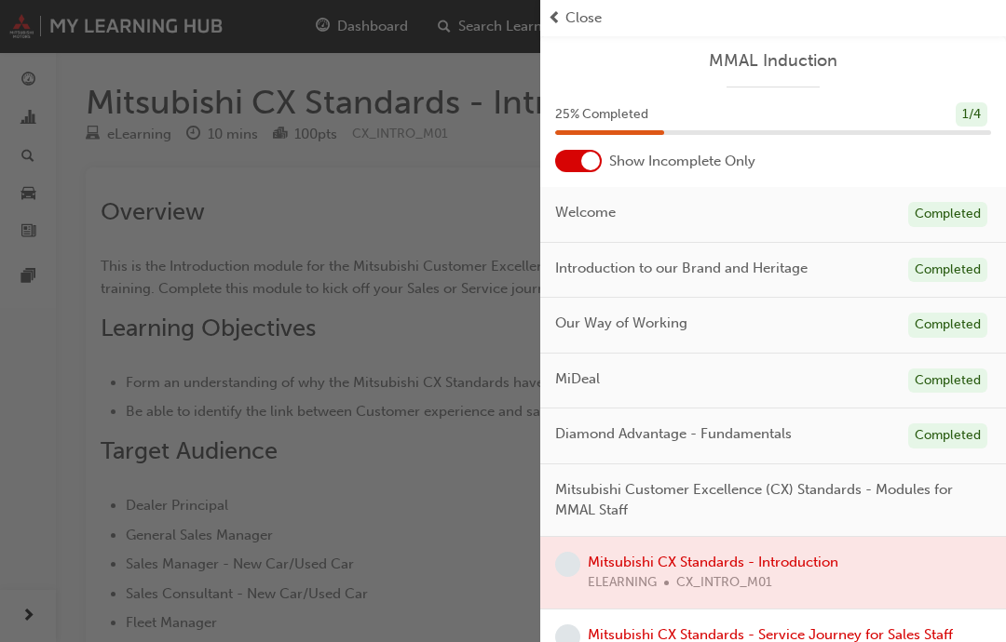
click at [806, 558] on div at bounding box center [773, 573] width 466 height 72
click at [804, 561] on div at bounding box center [773, 573] width 466 height 72
click at [796, 567] on div at bounding box center [773, 573] width 466 height 72
click at [790, 569] on div at bounding box center [773, 573] width 466 height 72
click at [765, 565] on div at bounding box center [773, 573] width 466 height 72
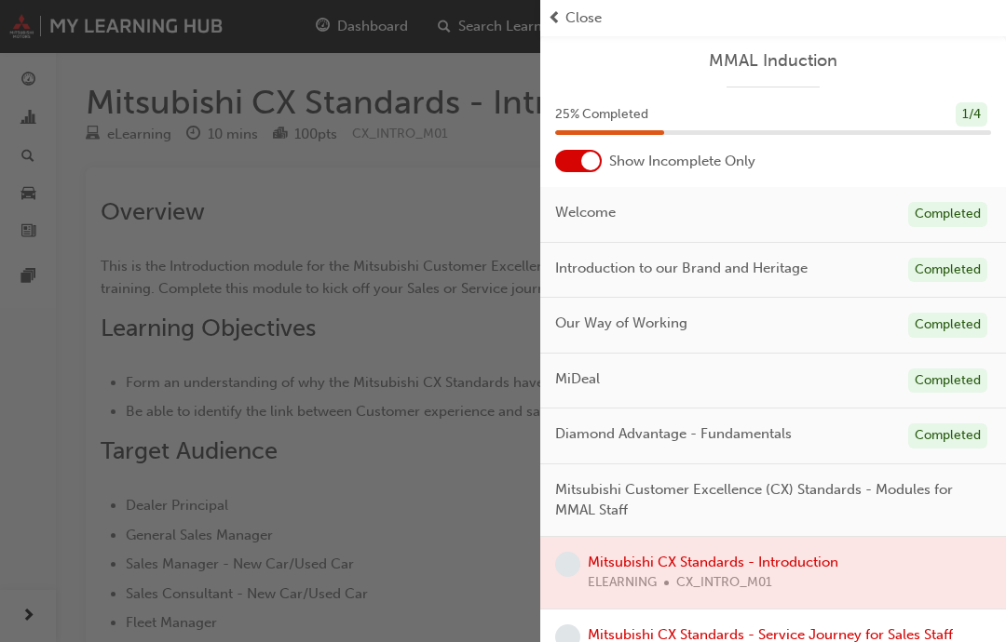
click at [765, 564] on div at bounding box center [773, 573] width 466 height 72
click at [852, 482] on span "Mitsubishi Customer Excellence (CX) Standards - Modules for MMAL Staff" at bounding box center [765, 501] width 421 height 42
